Goal: Book appointment/travel/reservation

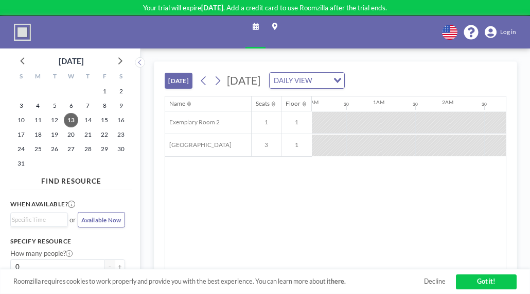
scroll to position [0, 1004]
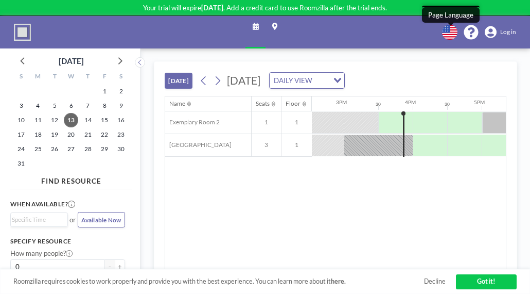
click at [453, 31] on icon at bounding box center [449, 32] width 15 height 15
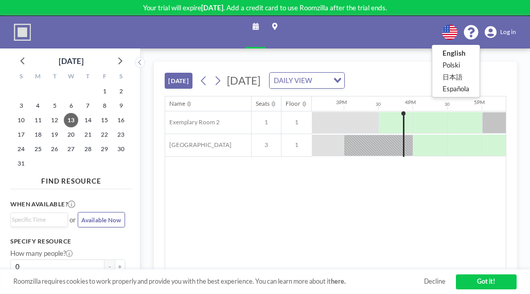
click at [339, 198] on div at bounding box center [265, 147] width 530 height 294
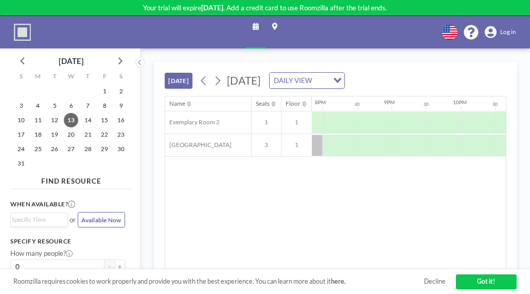
scroll to position [0, 1449]
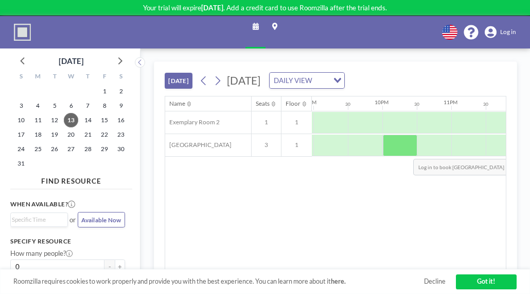
click at [406, 150] on div at bounding box center [400, 145] width 35 height 22
click at [397, 145] on div at bounding box center [400, 145] width 35 height 22
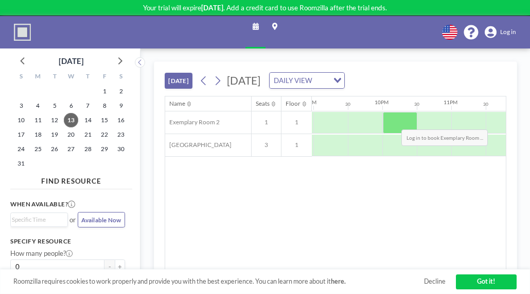
click at [394, 121] on div at bounding box center [400, 123] width 35 height 22
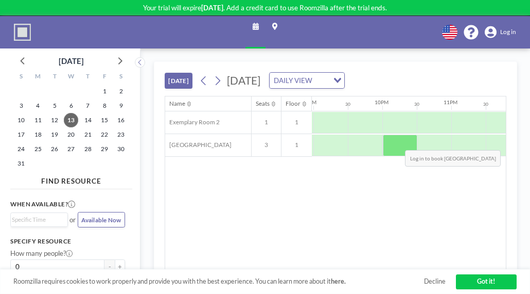
click at [398, 141] on div at bounding box center [400, 145] width 35 height 22
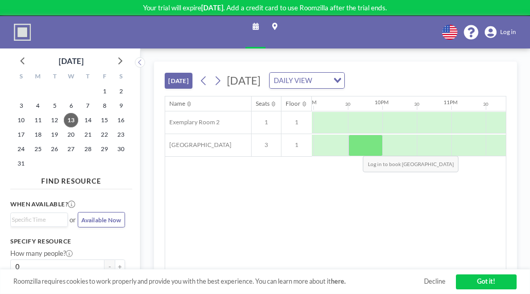
click at [355, 147] on div at bounding box center [366, 145] width 35 height 22
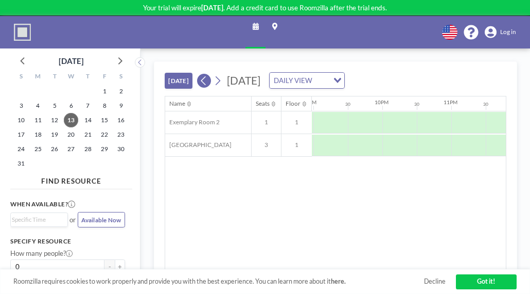
click at [209, 80] on button at bounding box center [204, 81] width 14 height 14
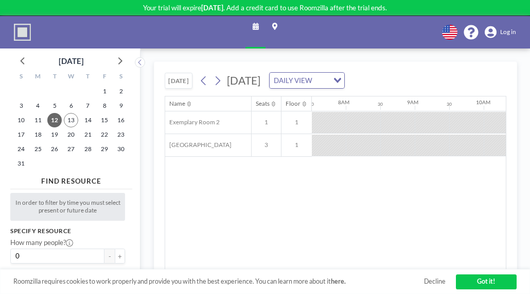
scroll to position [0, 536]
click at [386, 133] on div at bounding box center [381, 122] width 35 height 21
click at [219, 84] on icon at bounding box center [218, 80] width 8 height 13
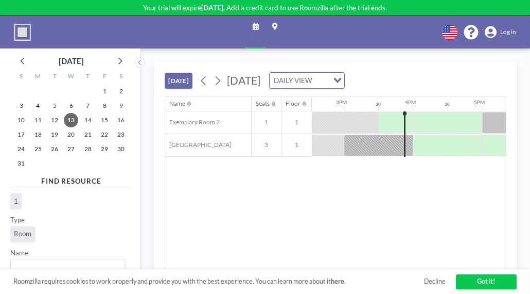
scroll to position [0, 0]
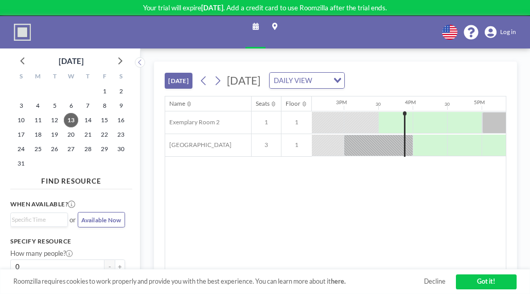
click at [466, 283] on link "Got it!" at bounding box center [486, 281] width 60 height 15
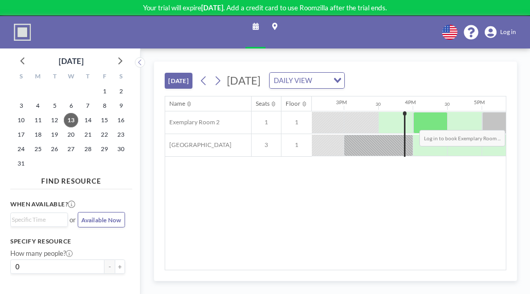
click at [441, 121] on div at bounding box center [431, 123] width 35 height 22
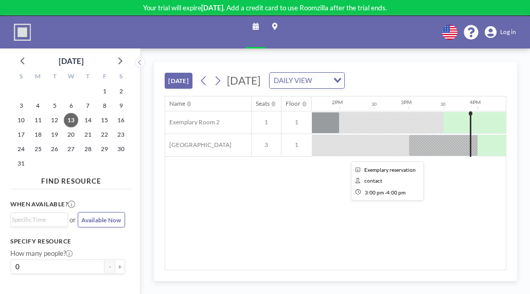
scroll to position [0, 1004]
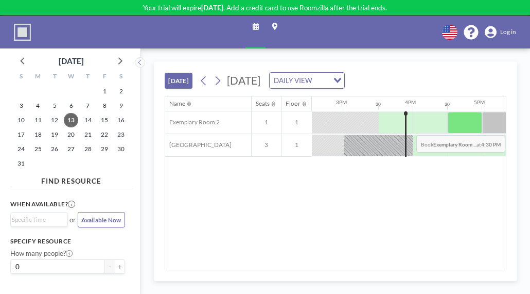
click at [455, 126] on div at bounding box center [465, 123] width 35 height 22
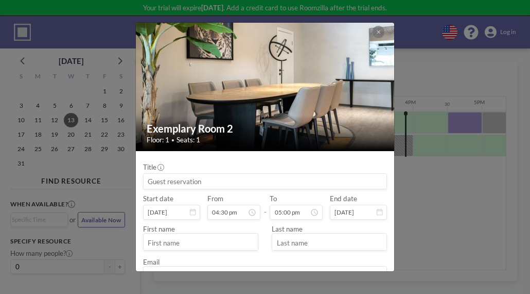
drag, startPoint x: 387, startPoint y: 121, endPoint x: 391, endPoint y: 170, distance: 50.1
click at [391, 170] on div "Exemplary Room 2 Floor: 1 • Seats: 1 Title Start date [DATE] From 04:30 pm - To…" at bounding box center [264, 147] width 259 height 250
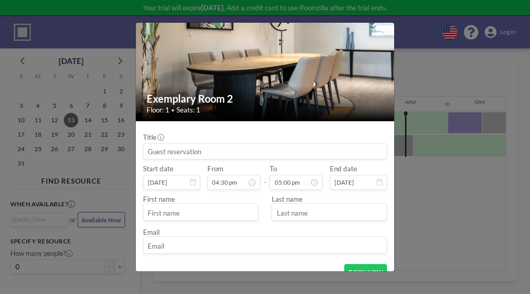
scroll to position [0, 0]
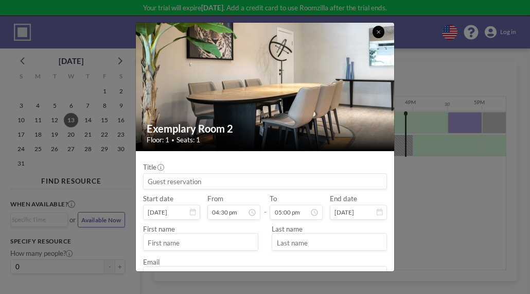
click at [377, 31] on icon at bounding box center [379, 31] width 4 height 5
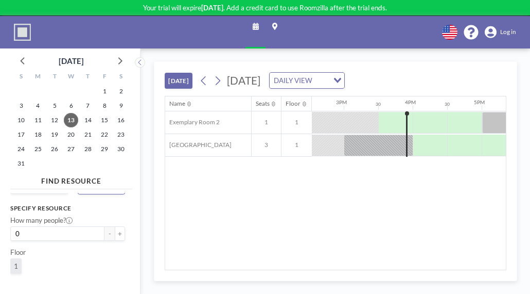
scroll to position [30, 0]
click at [116, 235] on button "+" at bounding box center [120, 236] width 10 height 15
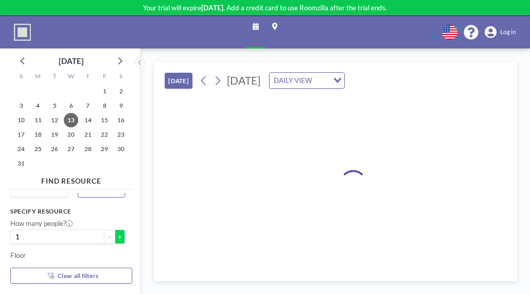
click at [116, 235] on button "+" at bounding box center [120, 236] width 10 height 15
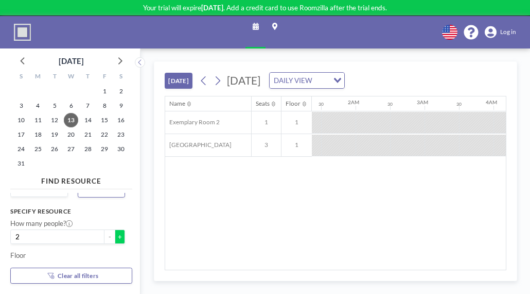
scroll to position [0, 0]
click at [116, 235] on button "+" at bounding box center [120, 236] width 10 height 15
type input "3"
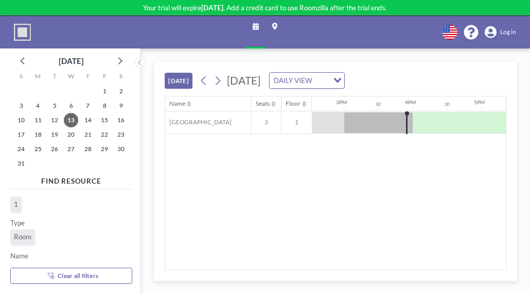
scroll to position [98, 0]
click at [16, 202] on span "1" at bounding box center [16, 200] width 4 height 9
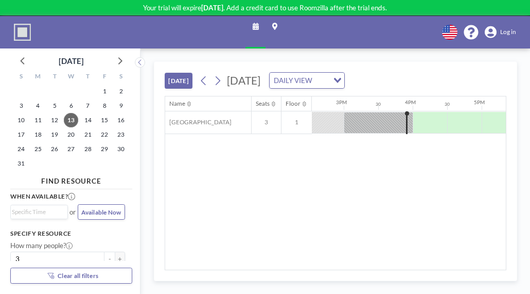
scroll to position [0, 0]
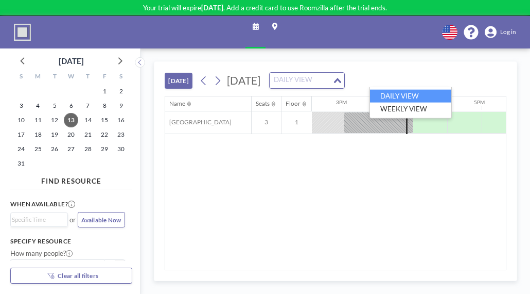
click at [333, 83] on div "DAILY VIEW" at bounding box center [301, 79] width 63 height 13
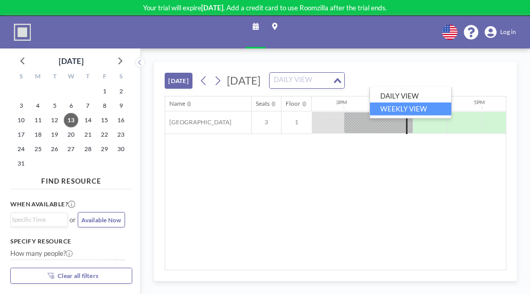
click at [392, 108] on li "WEEKLY VIEW" at bounding box center [410, 108] width 81 height 13
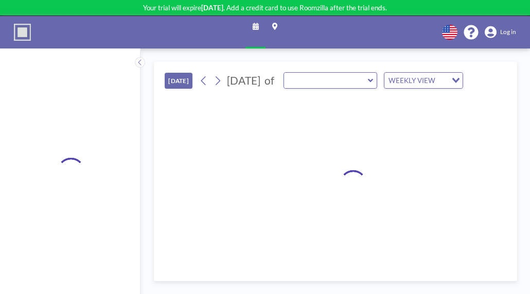
type input "Exemplary Room 2"
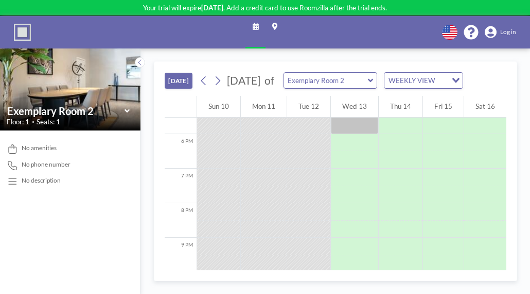
scroll to position [681, 0]
